Goal: Information Seeking & Learning: Learn about a topic

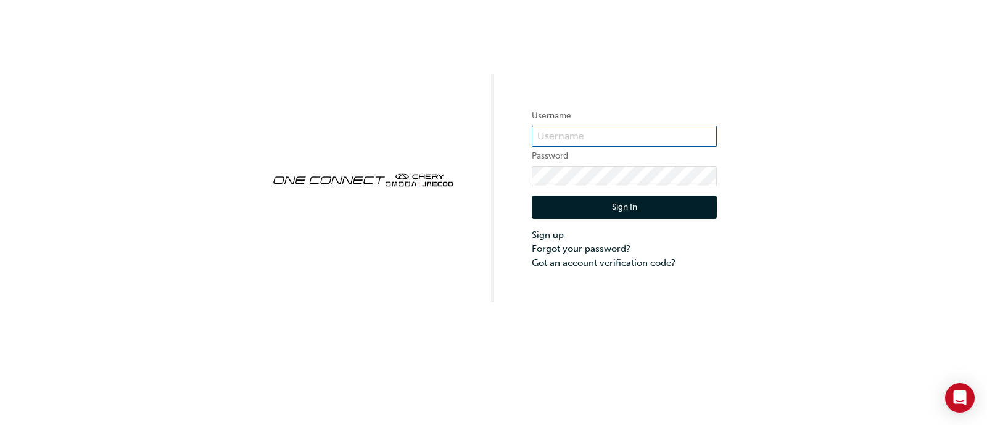
type input "ONE00051"
click at [617, 203] on button "Sign In" at bounding box center [624, 206] width 185 height 23
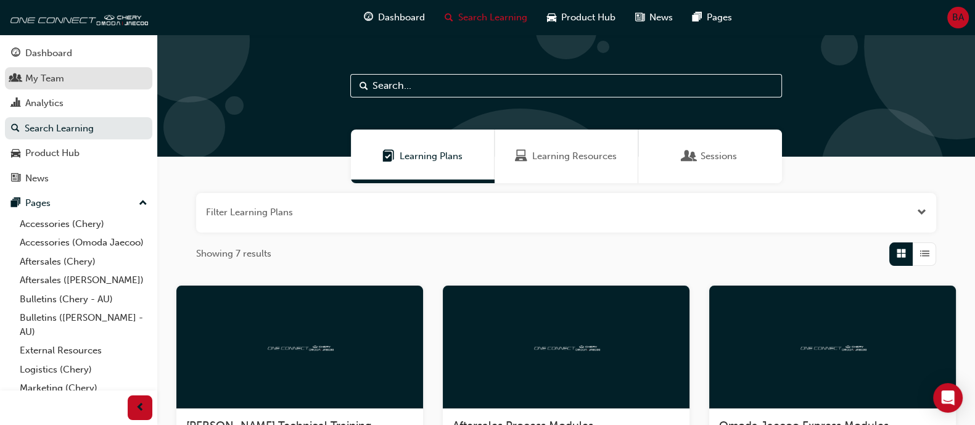
click at [105, 78] on div "My Team" at bounding box center [78, 78] width 135 height 15
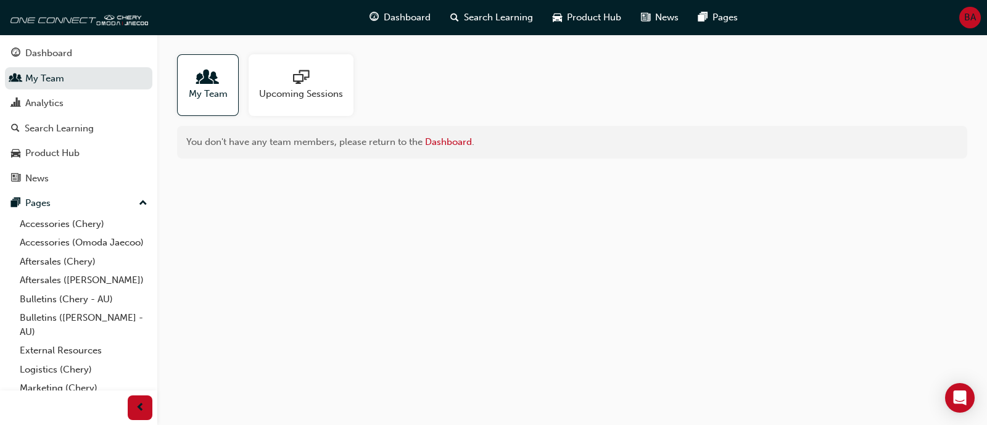
click at [395, 84] on div "My Team Upcoming Sessions" at bounding box center [572, 85] width 790 height 62
click at [306, 89] on span "Upcoming Sessions" at bounding box center [301, 94] width 84 height 14
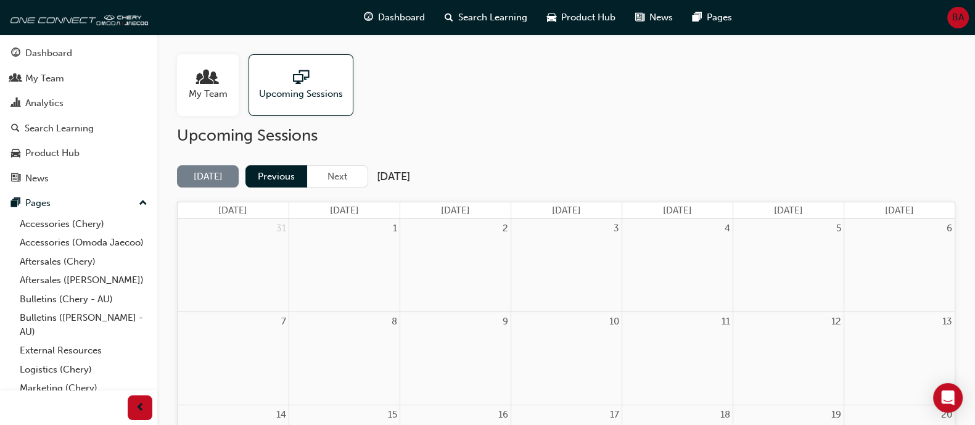
click at [253, 183] on button "Previous" at bounding box center [276, 176] width 62 height 23
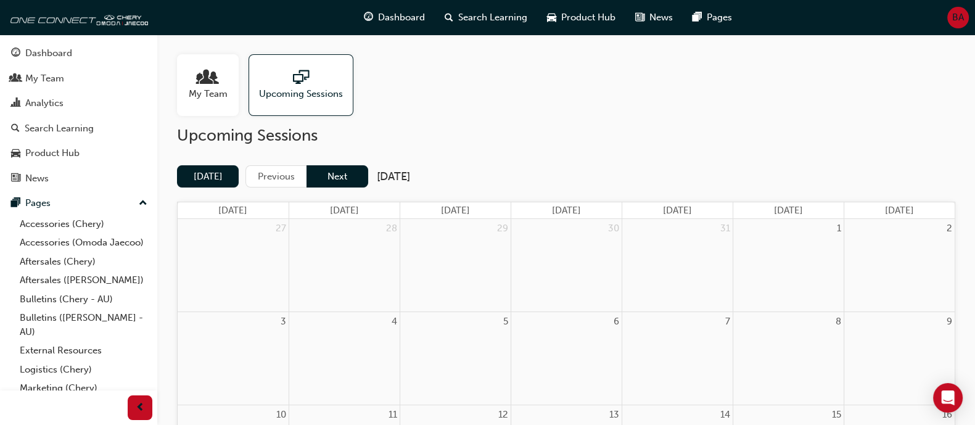
click at [331, 174] on button "Next" at bounding box center [337, 176] width 62 height 23
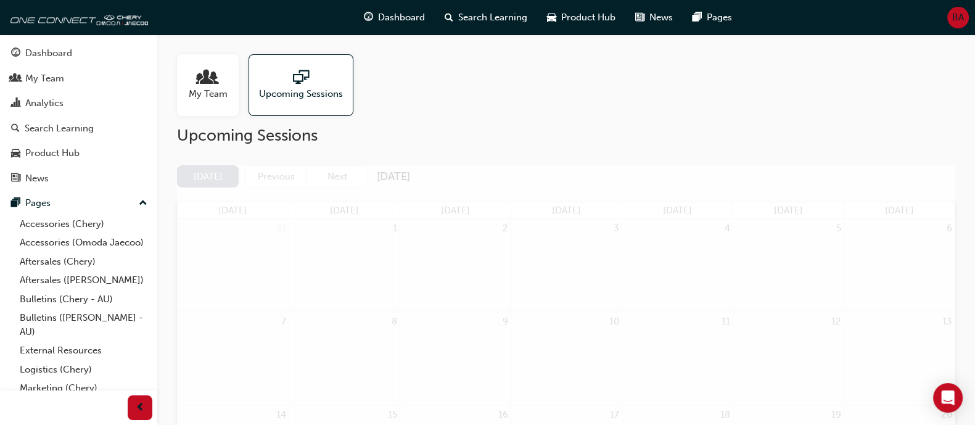
click at [331, 174] on button "Next" at bounding box center [337, 176] width 62 height 23
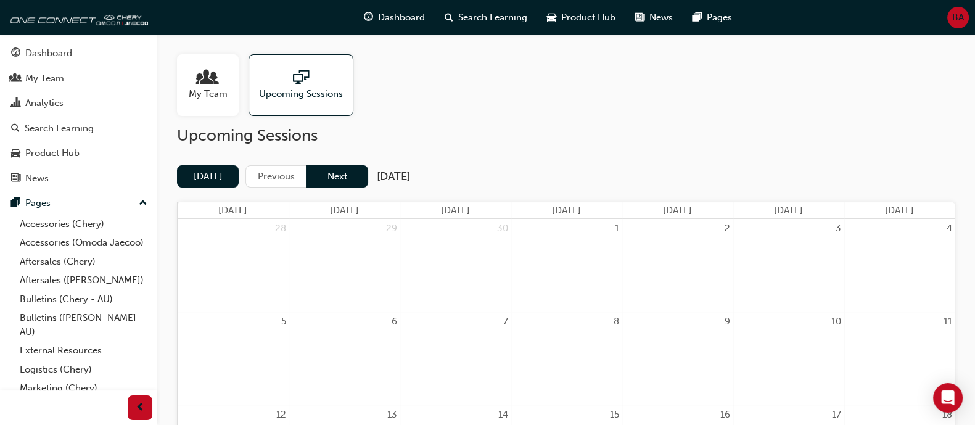
click at [342, 177] on button "Next" at bounding box center [337, 176] width 62 height 23
click at [217, 100] on span "My Team" at bounding box center [208, 94] width 39 height 14
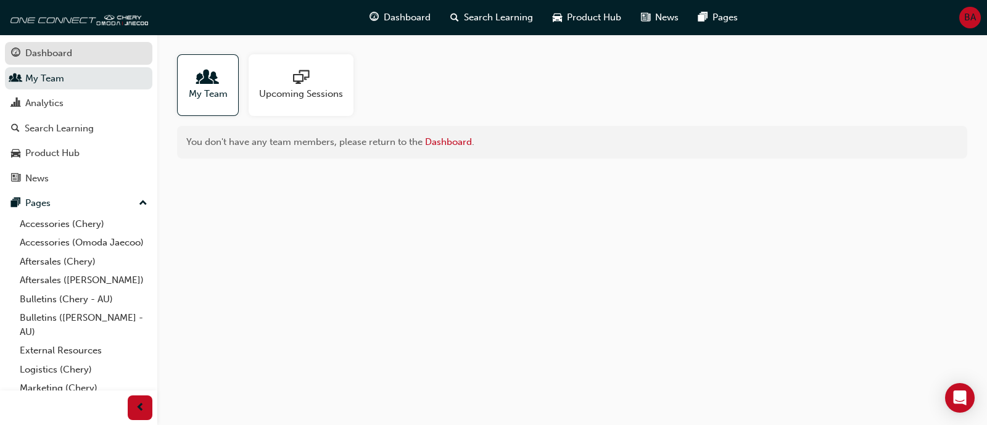
click at [40, 44] on link "Dashboard" at bounding box center [78, 53] width 147 height 23
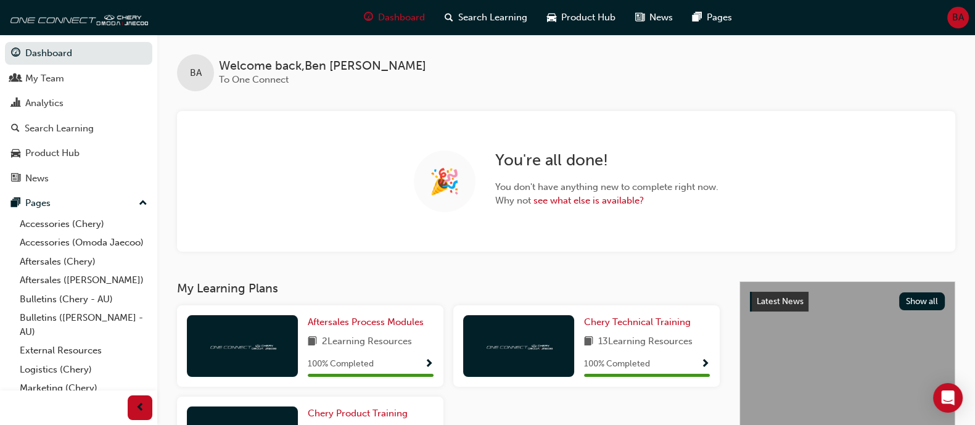
click at [364, 298] on div "My Learning Plans Aftersales Process Modules 2 Learning Resources 100 % Complet…" at bounding box center [458, 430] width 562 height 298
click at [590, 207] on span "Why not see what else is available?" at bounding box center [606, 201] width 223 height 14
click at [590, 203] on link "see what else is available?" at bounding box center [588, 200] width 110 height 11
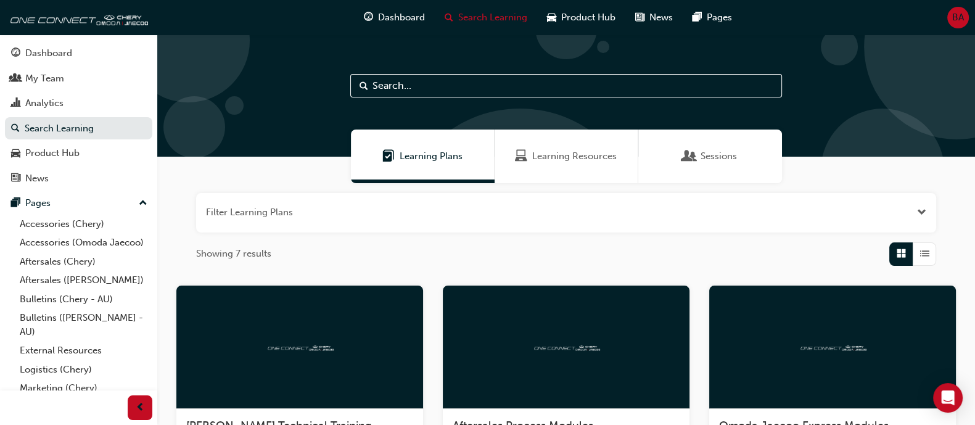
click at [552, 147] on div "Learning Resources" at bounding box center [567, 156] width 144 height 54
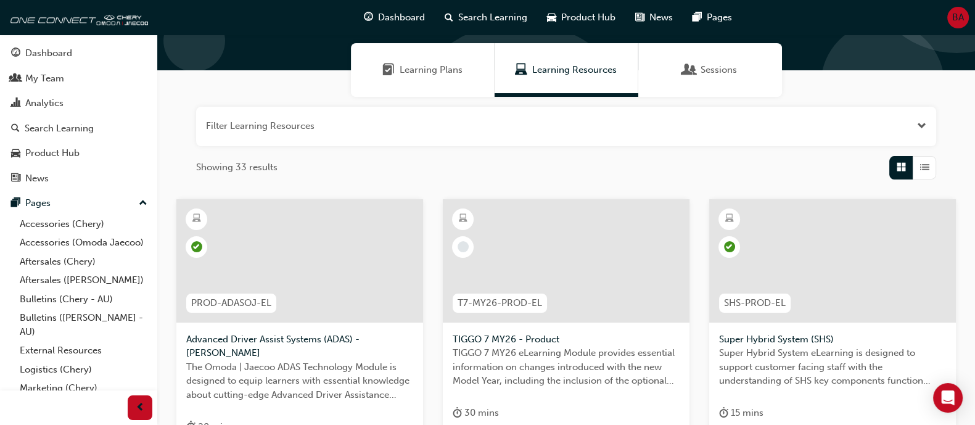
scroll to position [76, 0]
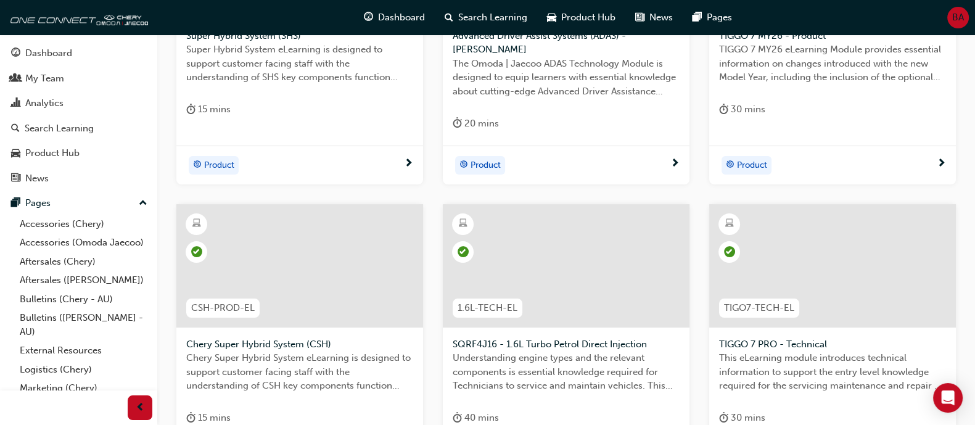
scroll to position [539, 0]
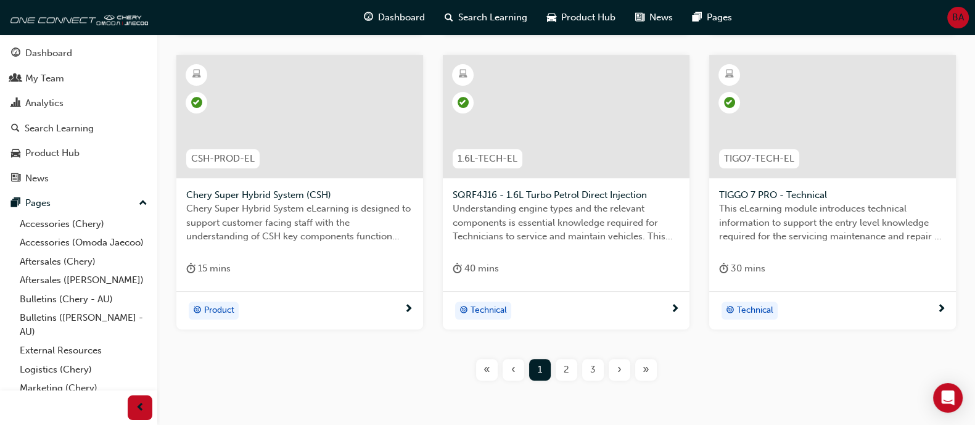
click at [560, 361] on div "2" at bounding box center [567, 370] width 22 height 22
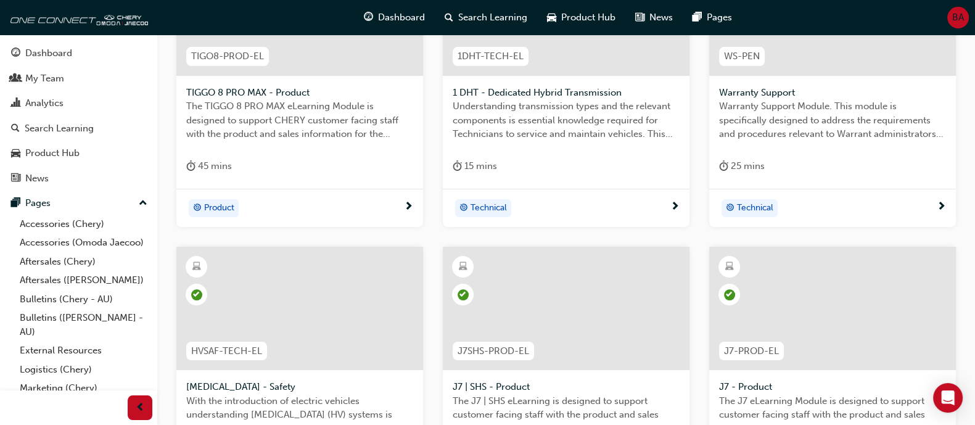
scroll to position [580, 0]
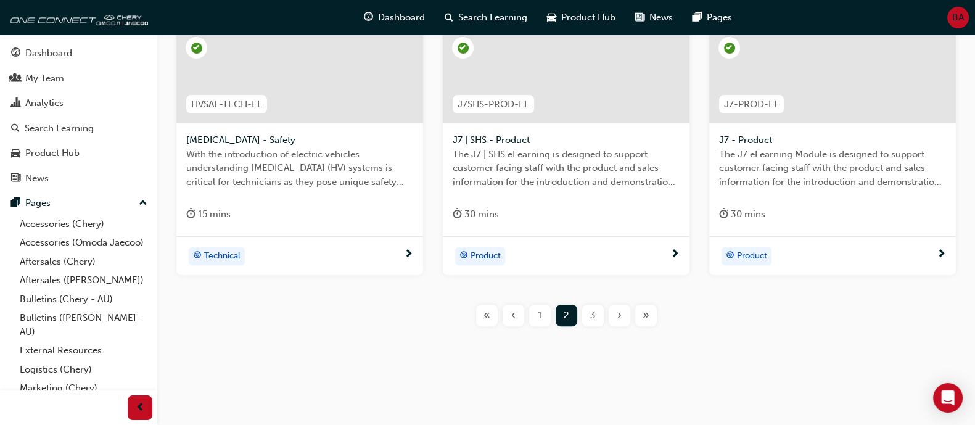
click at [591, 319] on span "3" at bounding box center [593, 315] width 6 height 14
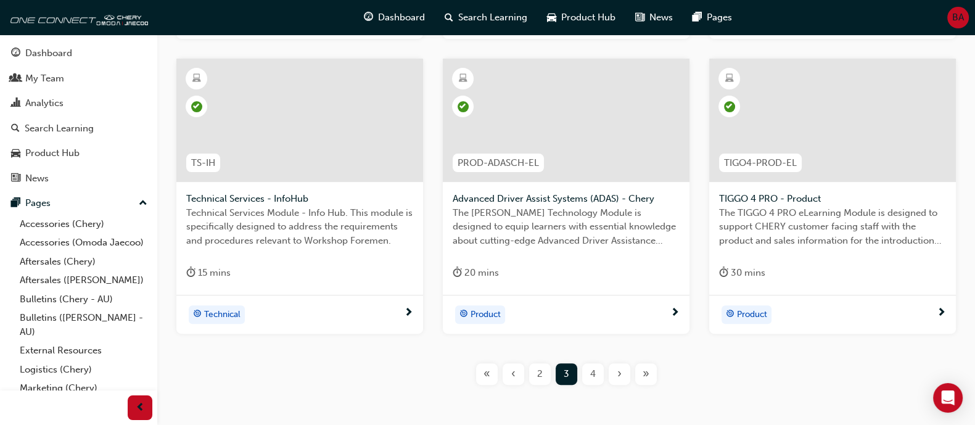
scroll to position [580, 0]
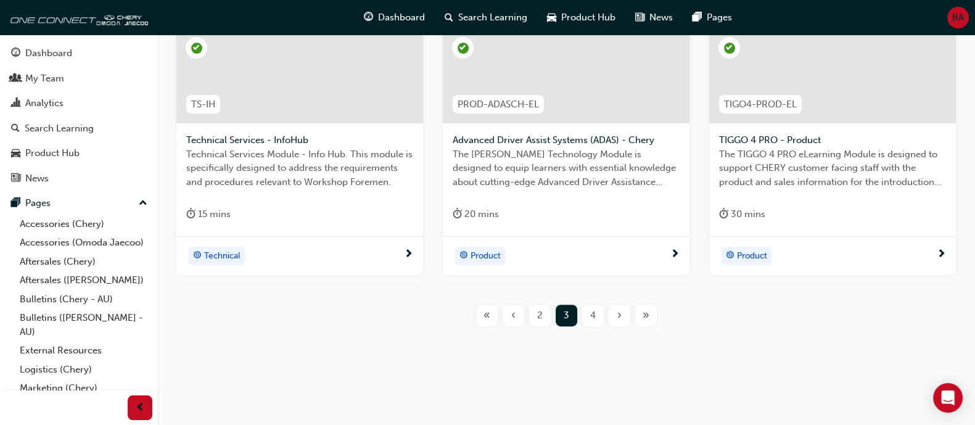
click at [586, 315] on div "4" at bounding box center [593, 316] width 22 height 22
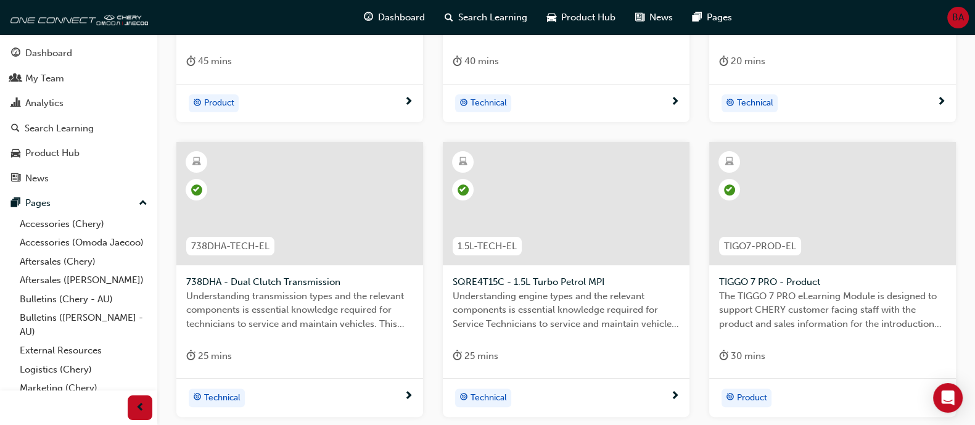
scroll to position [580, 0]
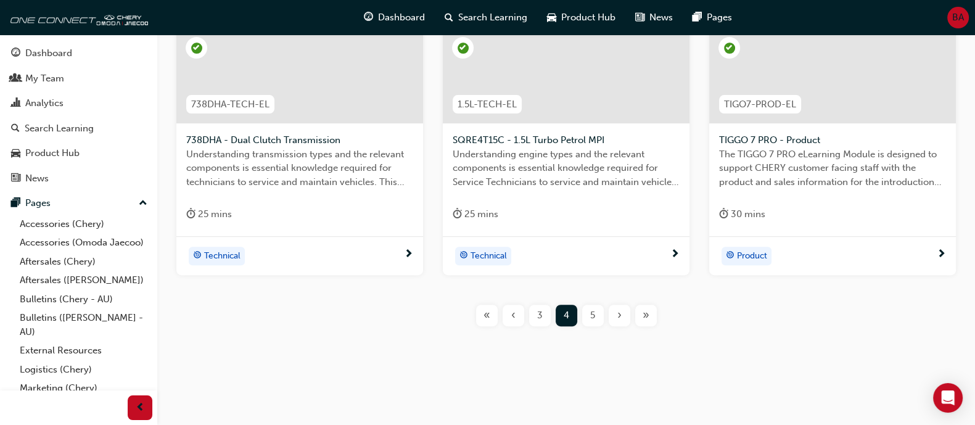
click at [597, 327] on div "T8-CSH-PROD-EL TIGGO 8 CSH - Product The TIGGO 8 CSH eLearning Module is design…" at bounding box center [566, 26] width 778 height 640
click at [597, 322] on div "5" at bounding box center [593, 316] width 22 height 22
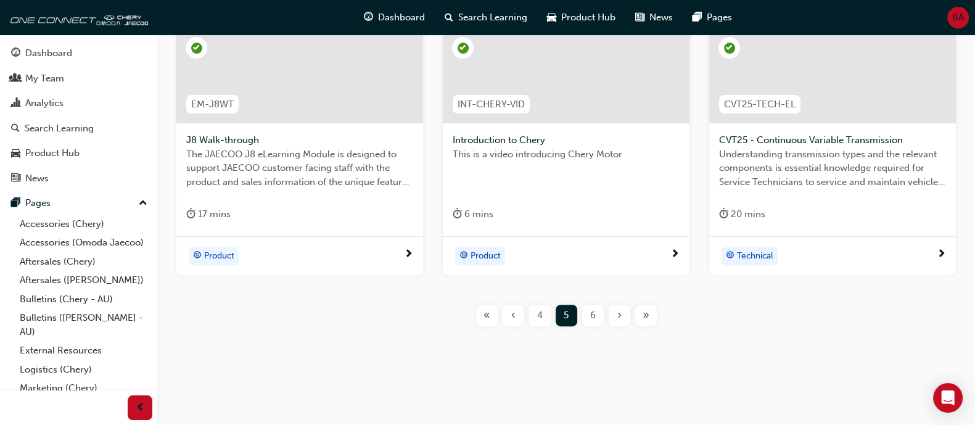
click at [600, 315] on div "6" at bounding box center [593, 316] width 22 height 22
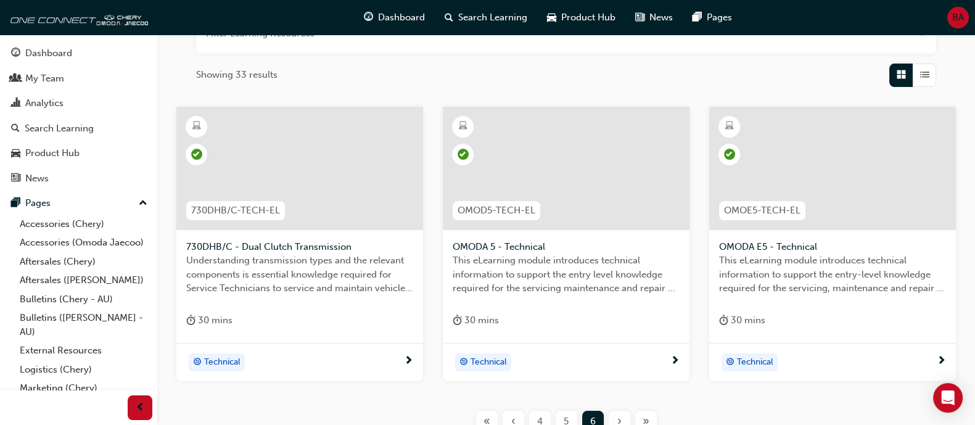
scroll to position [285, 0]
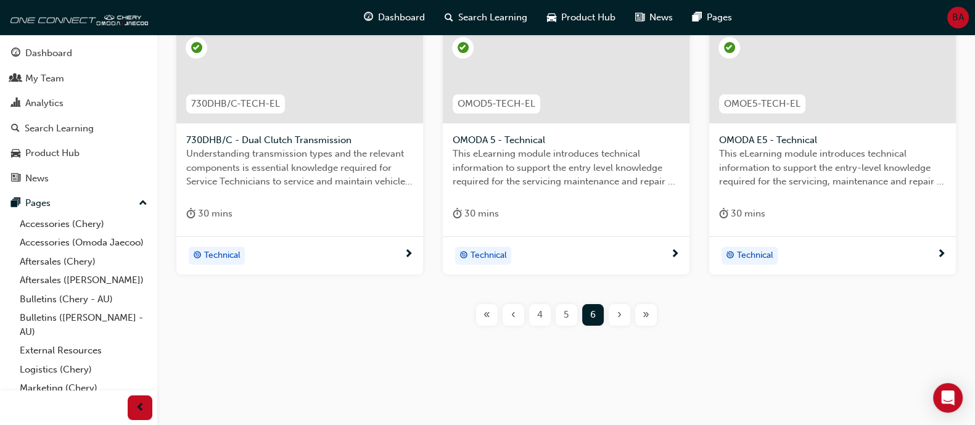
click at [533, 308] on div "4" at bounding box center [540, 315] width 22 height 22
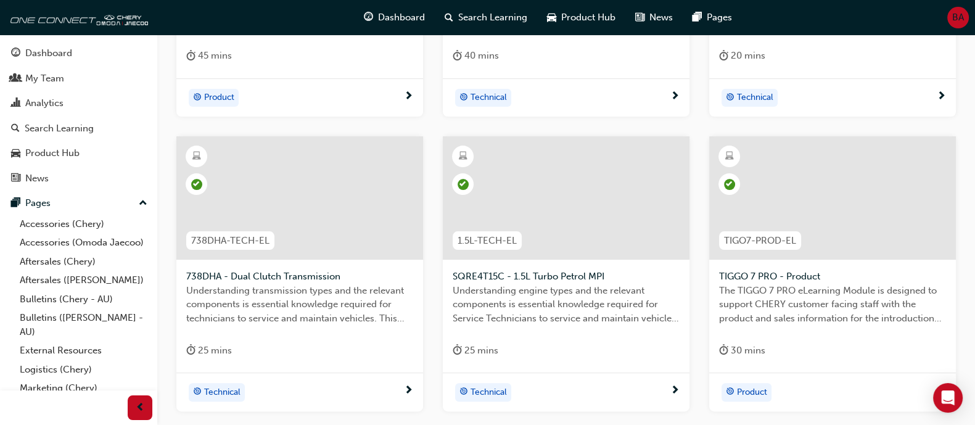
scroll to position [539, 0]
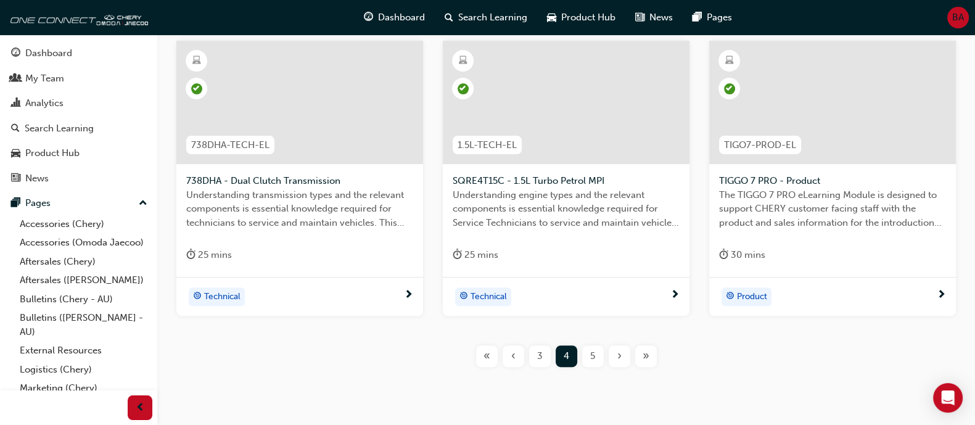
click at [532, 350] on div "3" at bounding box center [540, 356] width 22 height 22
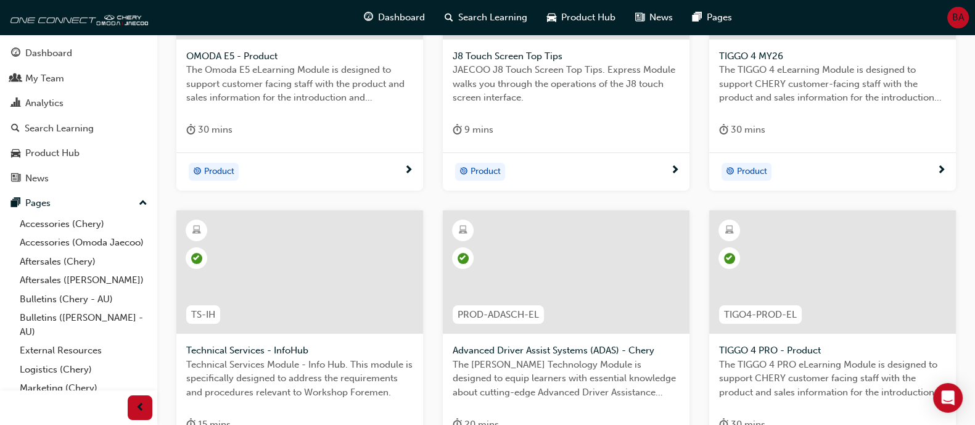
scroll to position [539, 0]
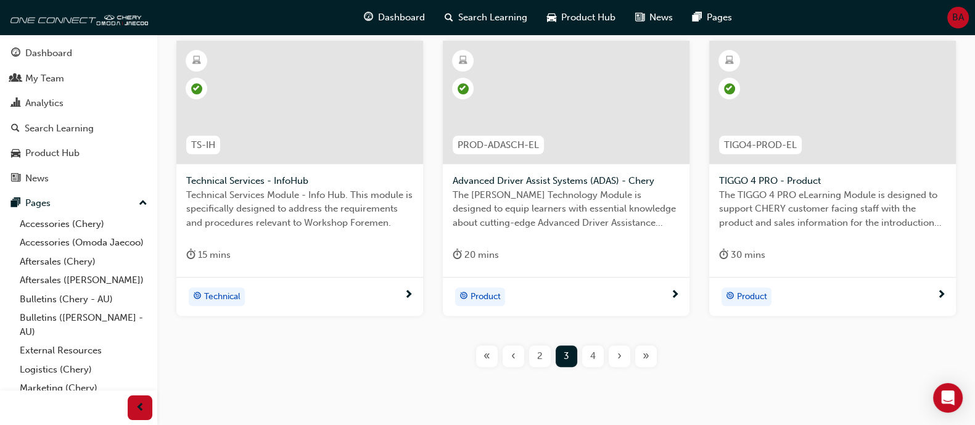
click at [551, 360] on button "2" at bounding box center [540, 356] width 27 height 22
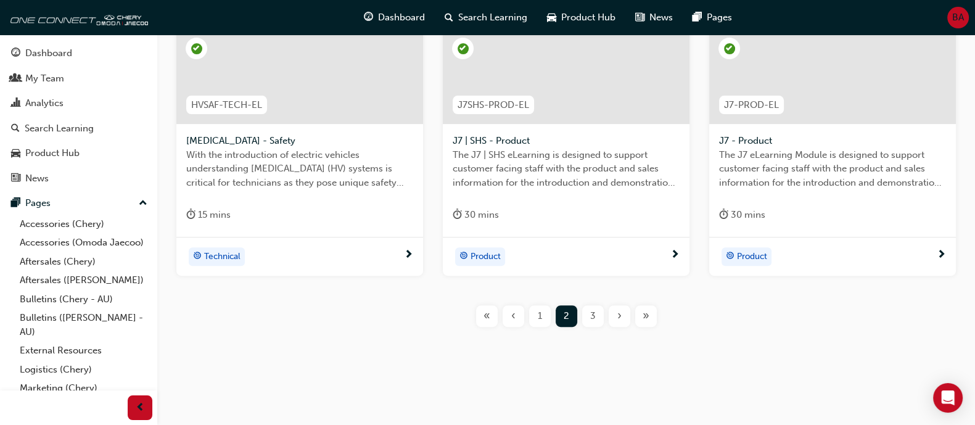
scroll to position [580, 0]
click at [538, 314] on span "1" at bounding box center [540, 315] width 4 height 14
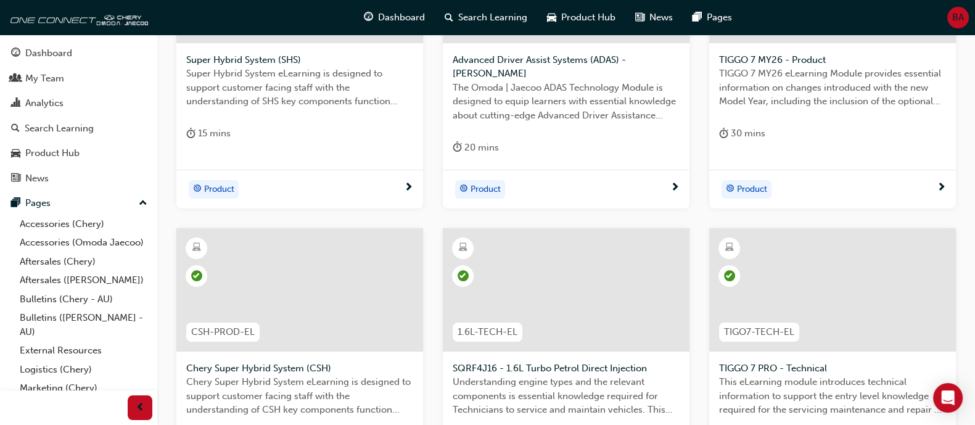
scroll to position [194, 0]
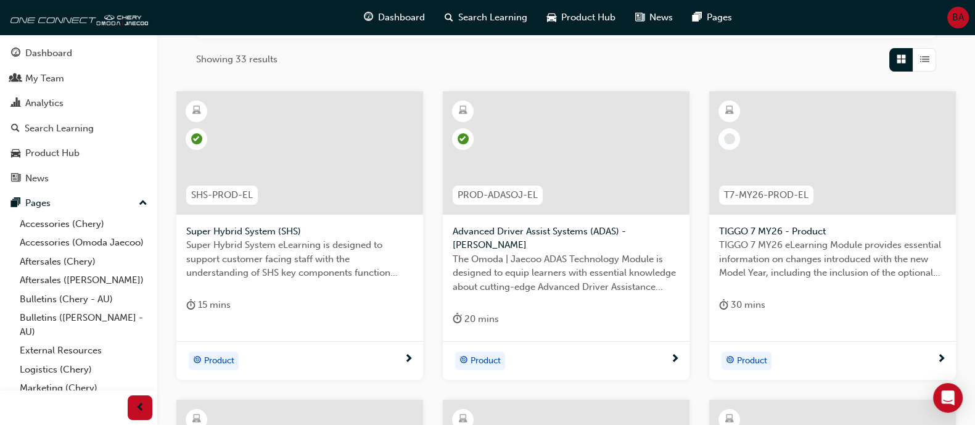
click at [752, 224] on span "TIGGO 7 MY26 - Product" at bounding box center [832, 231] width 227 height 14
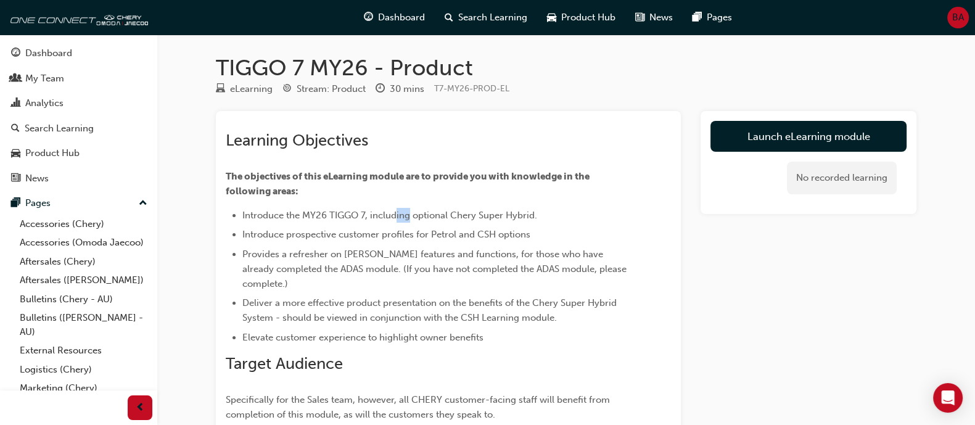
drag, startPoint x: 409, startPoint y: 203, endPoint x: 384, endPoint y: 208, distance: 25.6
click at [385, 208] on div "Learning Objectives The objectives of this eLearning module are to provide you …" at bounding box center [426, 276] width 401 height 291
click at [384, 208] on li "Introduce the MY26 TIGGO 7, including optional Chery Super Hybrid." at bounding box center [434, 215] width 384 height 15
drag, startPoint x: 380, startPoint y: 210, endPoint x: 448, endPoint y: 210, distance: 68.4
click at [448, 210] on span "Introduce the MY26 TIGGO 7, including optional Chery Super Hybrid." at bounding box center [389, 215] width 295 height 11
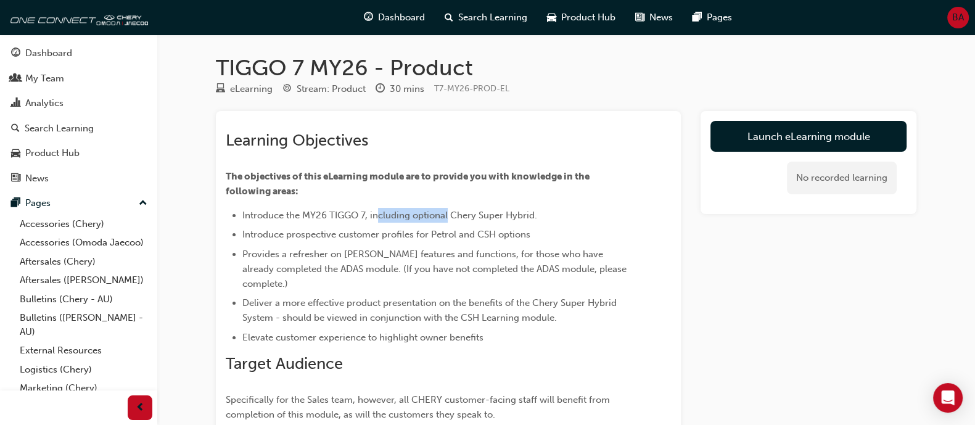
drag, startPoint x: 448, startPoint y: 210, endPoint x: 458, endPoint y: 210, distance: 9.9
click at [449, 210] on span "Introduce the MY26 TIGGO 7, including optional Chery Super Hybrid." at bounding box center [389, 215] width 295 height 11
click at [800, 138] on link "Launch eLearning module" at bounding box center [808, 136] width 196 height 31
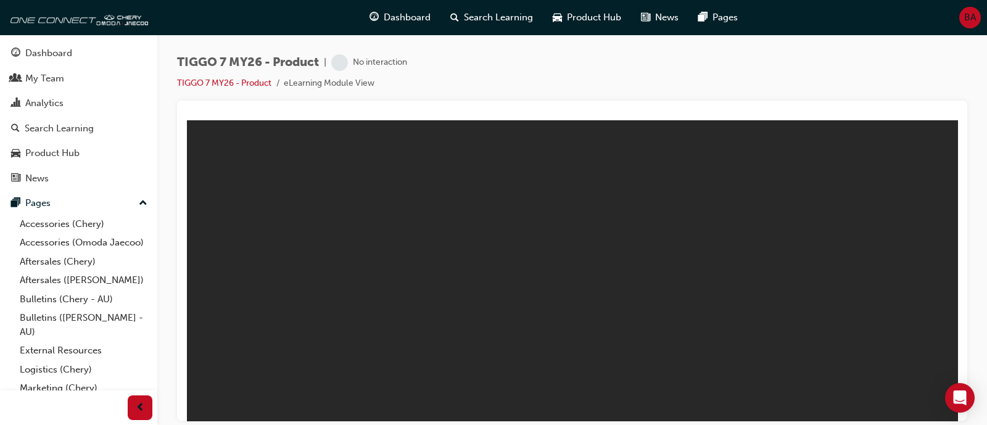
drag, startPoint x: 452, startPoint y: 229, endPoint x: 410, endPoint y: 175, distance: 69.1
click at [410, 175] on body "TIGGO 7 MY26 Product eLearning You are offline. Trying to reconnect... M M" at bounding box center [572, 270] width 770 height 300
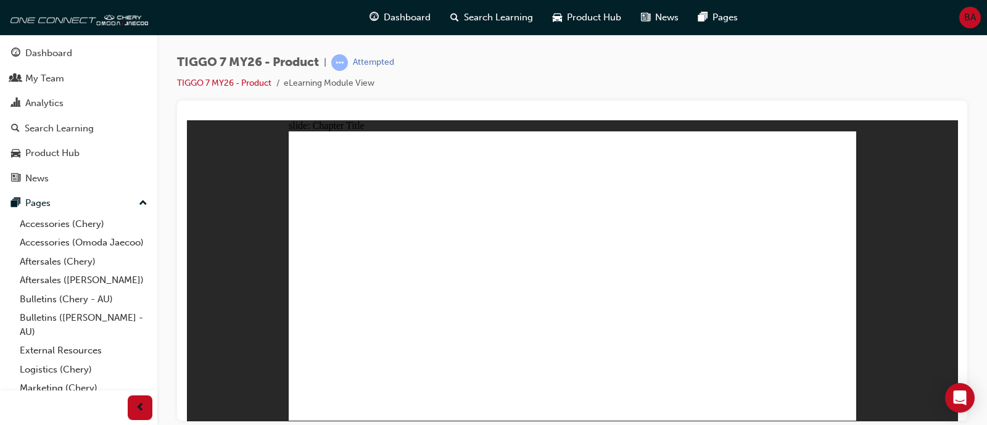
drag, startPoint x: 828, startPoint y: 413, endPoint x: 845, endPoint y: 406, distance: 18.2
